Goal: Complete application form: Complete application form

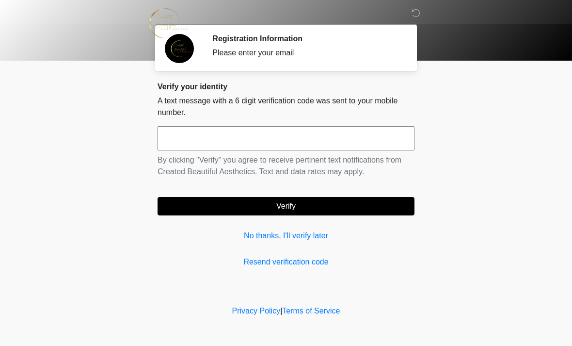
click at [225, 137] on input "text" at bounding box center [286, 138] width 257 height 24
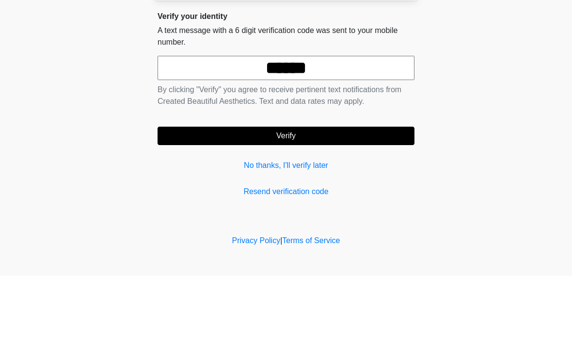
type input "******"
click at [318, 197] on button "Verify" at bounding box center [286, 206] width 257 height 18
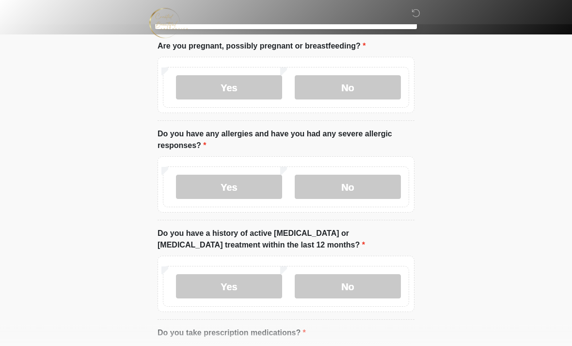
scroll to position [58, 0]
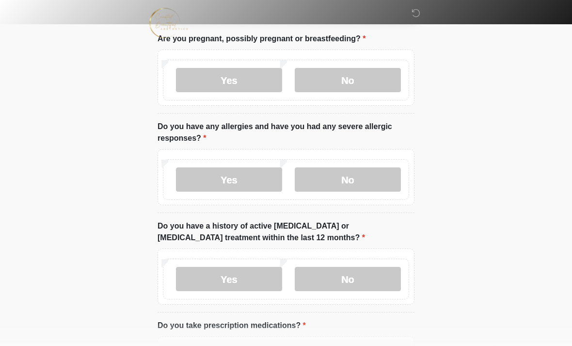
click at [357, 80] on label "No" at bounding box center [348, 80] width 106 height 24
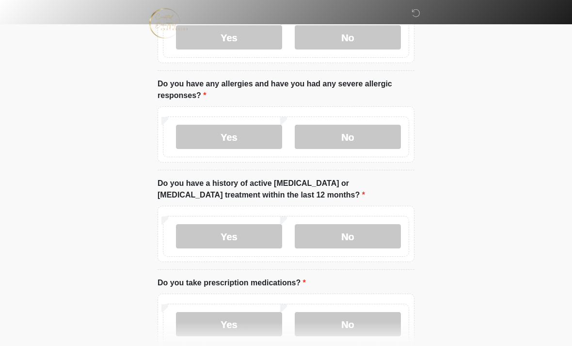
scroll to position [108, 0]
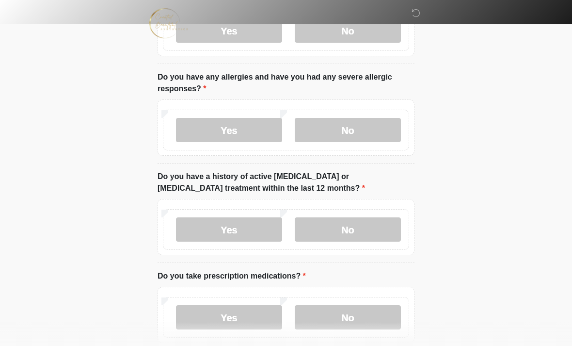
click at [353, 128] on label "No" at bounding box center [348, 130] width 106 height 24
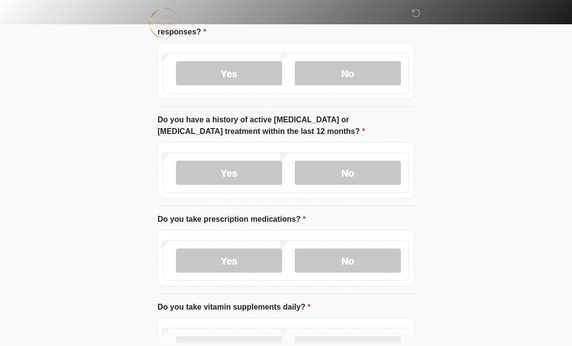
scroll to position [165, 0]
click at [353, 172] on label "No" at bounding box center [348, 172] width 106 height 24
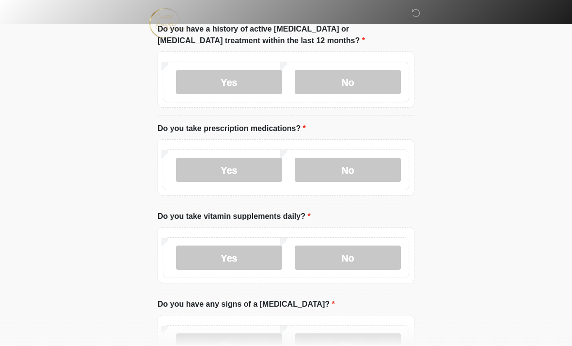
scroll to position [267, 0]
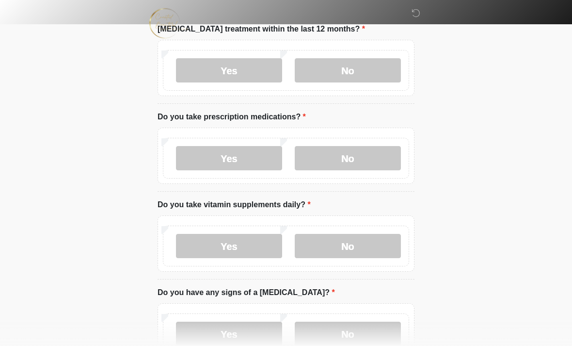
click at [261, 157] on label "Yes" at bounding box center [229, 158] width 106 height 24
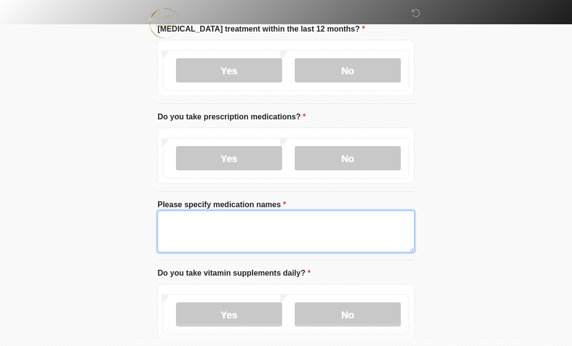
click at [226, 224] on textarea "Please specify medication names" at bounding box center [286, 231] width 257 height 42
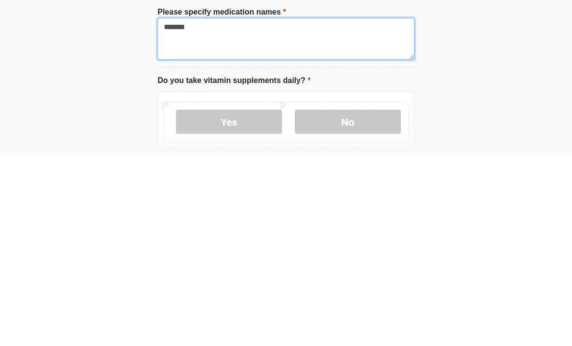
type textarea "*******"
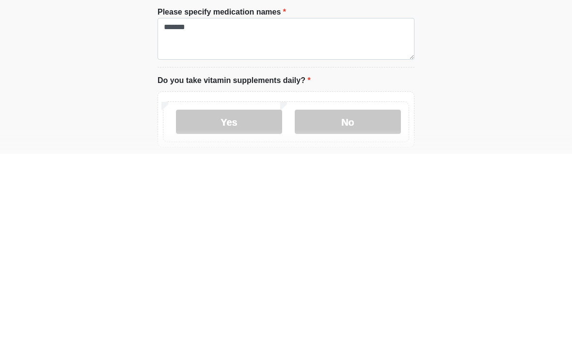
click at [253, 302] on label "Yes" at bounding box center [229, 314] width 106 height 24
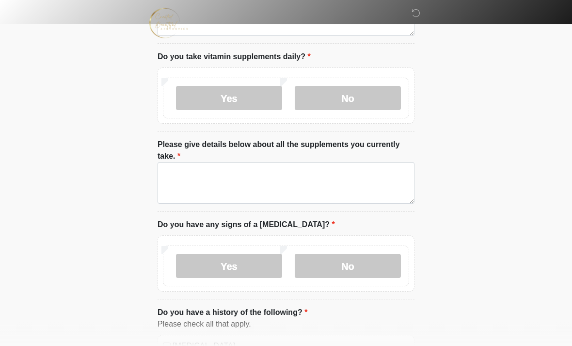
scroll to position [505, 0]
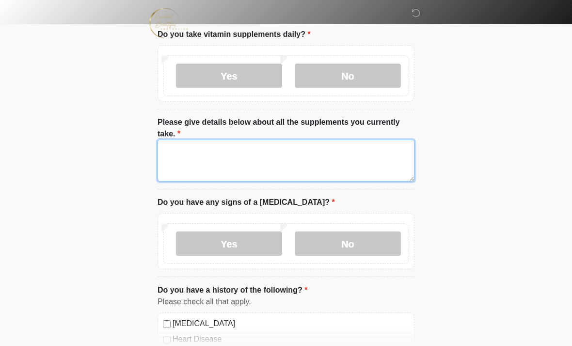
click at [234, 157] on textarea "Please give details below about all the supplements you currently take." at bounding box center [286, 161] width 257 height 42
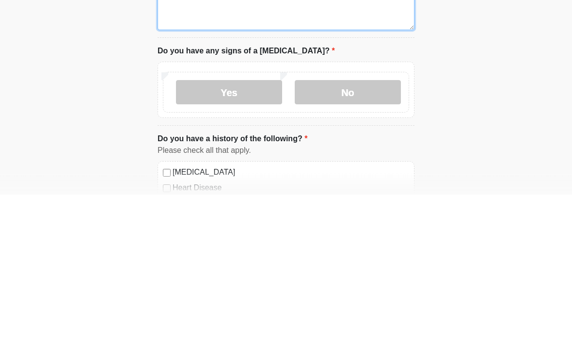
type textarea "*****"
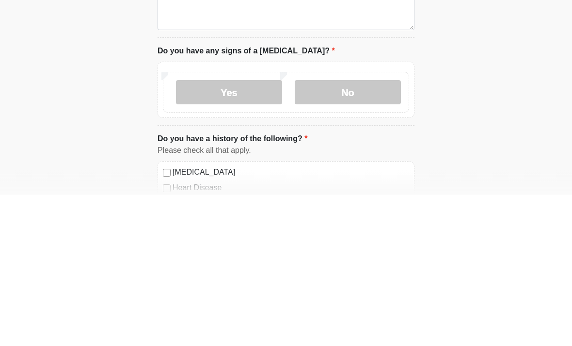
click at [354, 232] on label "No" at bounding box center [348, 244] width 106 height 24
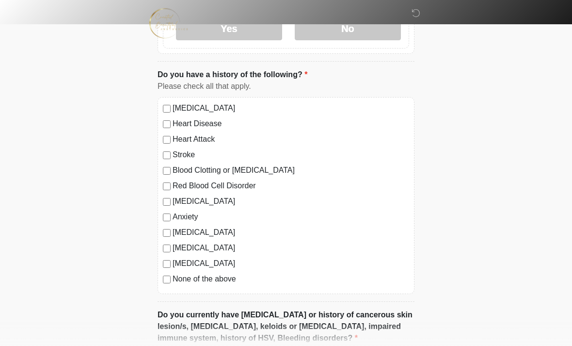
scroll to position [728, 0]
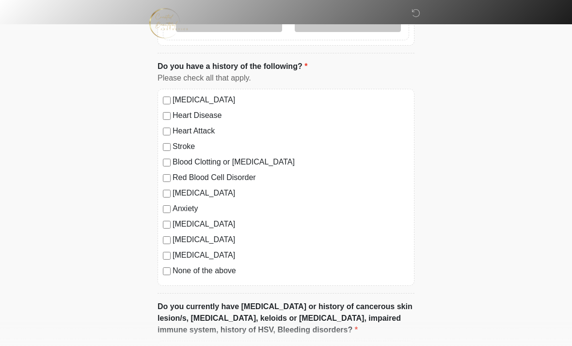
click at [174, 268] on label "None of the above" at bounding box center [291, 271] width 237 height 12
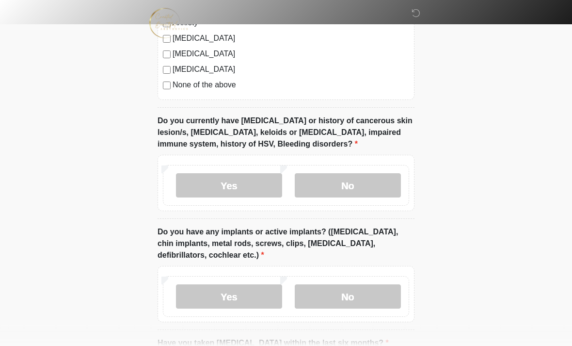
scroll to position [914, 0]
click at [256, 183] on label "Yes" at bounding box center [229, 185] width 106 height 24
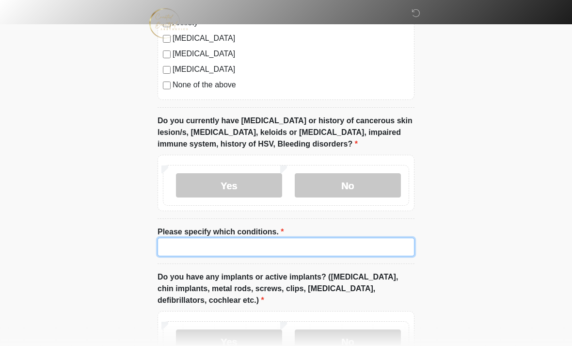
click at [225, 241] on input "Please specify which conditions." at bounding box center [286, 246] width 257 height 18
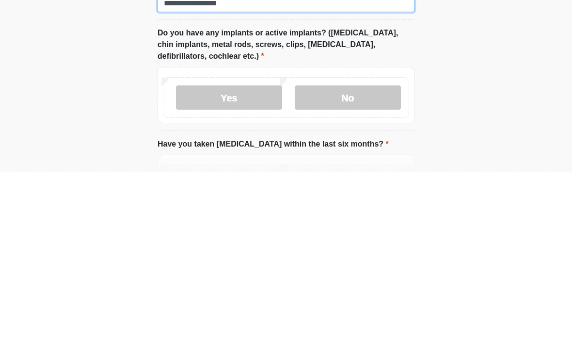
scroll to position [985, 0]
type input "**********"
click at [362, 258] on label "No" at bounding box center [348, 270] width 106 height 24
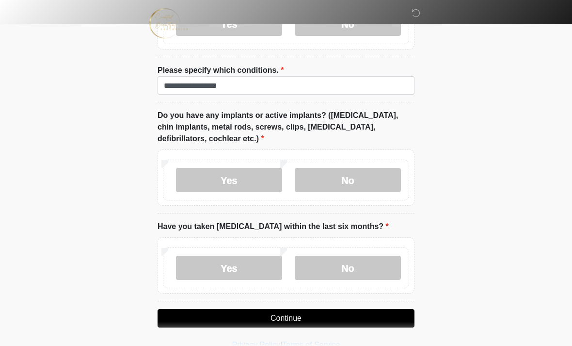
click at [356, 267] on label "No" at bounding box center [348, 267] width 106 height 24
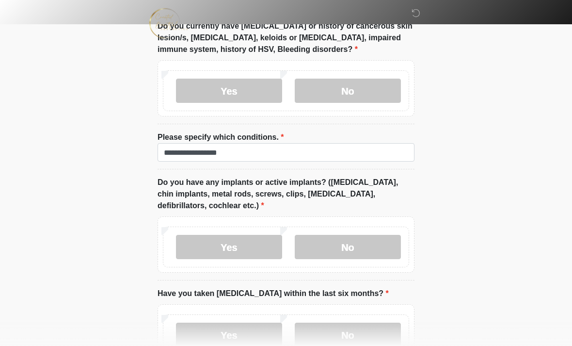
scroll to position [1009, 0]
click at [256, 228] on div "Yes No" at bounding box center [286, 246] width 246 height 41
click at [261, 247] on label "Yes" at bounding box center [229, 247] width 106 height 24
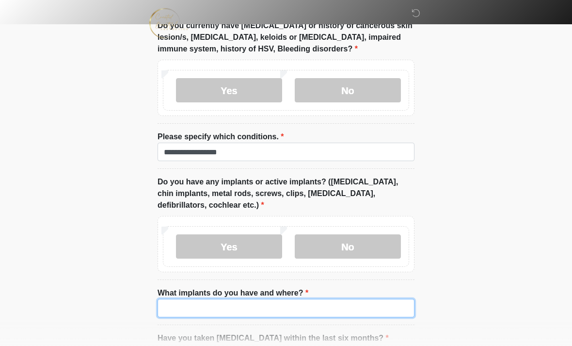
click at [230, 303] on input "What implants do you have and where?" at bounding box center [286, 308] width 257 height 18
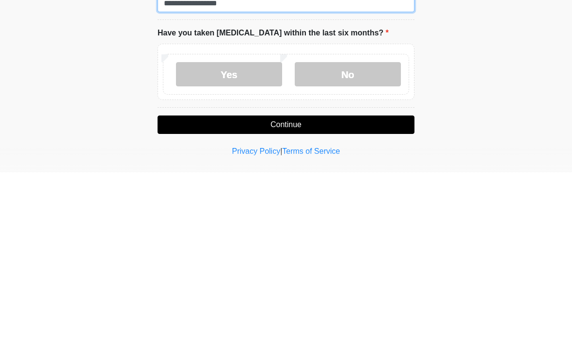
scroll to position [1151, 0]
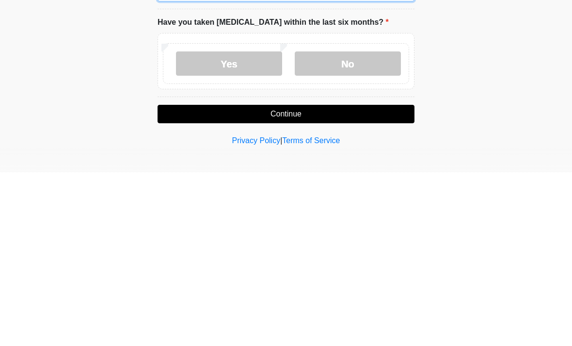
type input "**********"
click at [344, 278] on button "Continue" at bounding box center [286, 287] width 257 height 18
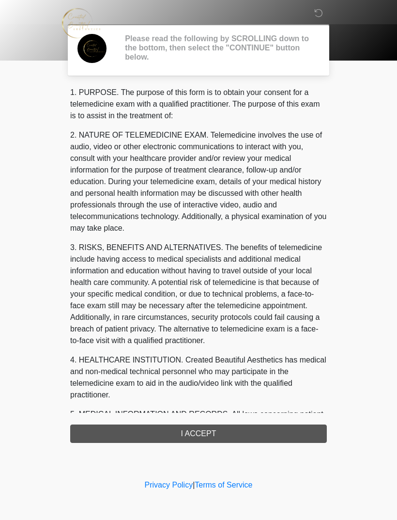
scroll to position [0, 0]
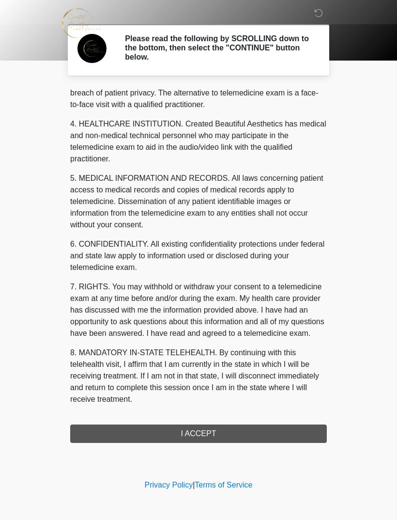
click at [252, 345] on button "I ACCEPT" at bounding box center [198, 434] width 257 height 18
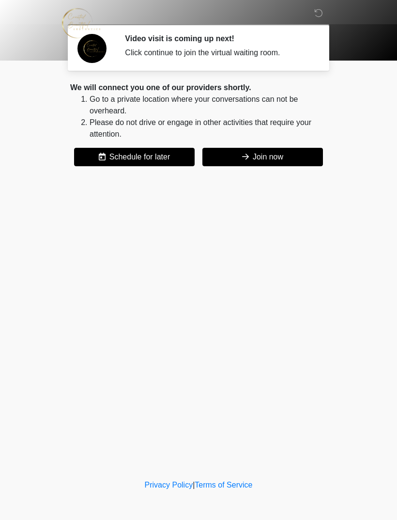
click at [294, 158] on button "Join now" at bounding box center [263, 157] width 121 height 18
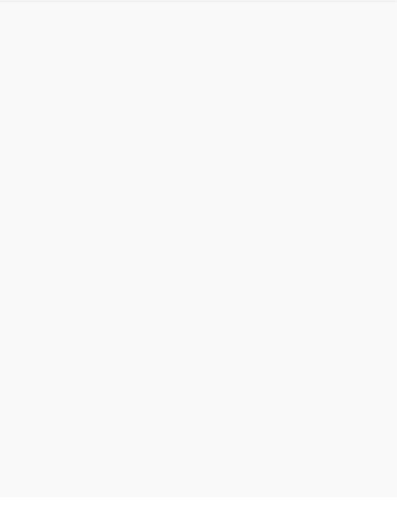
scroll to position [3, 0]
